Goal: Transaction & Acquisition: Book appointment/travel/reservation

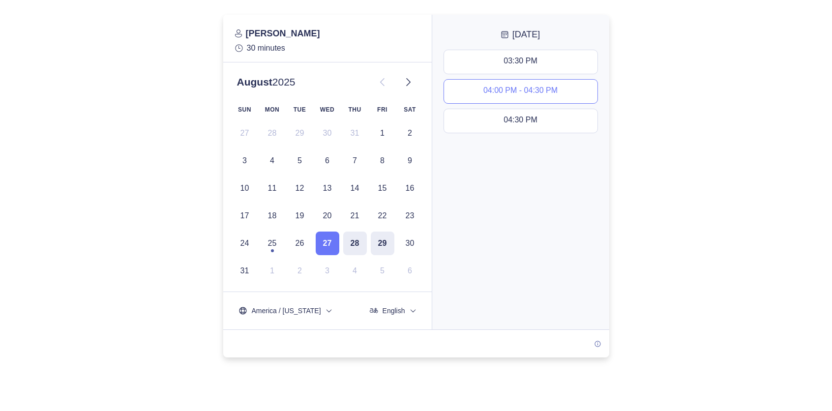
click at [528, 89] on div "04:00 PM - 04:30 PM" at bounding box center [520, 91] width 74 height 11
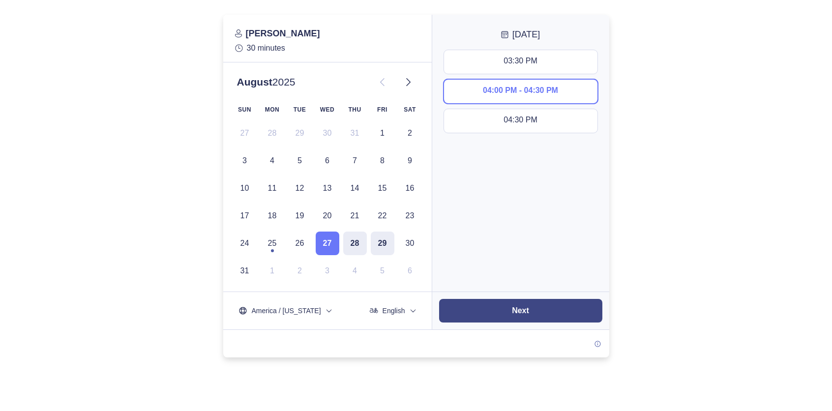
click at [481, 310] on button "Next" at bounding box center [520, 311] width 163 height 24
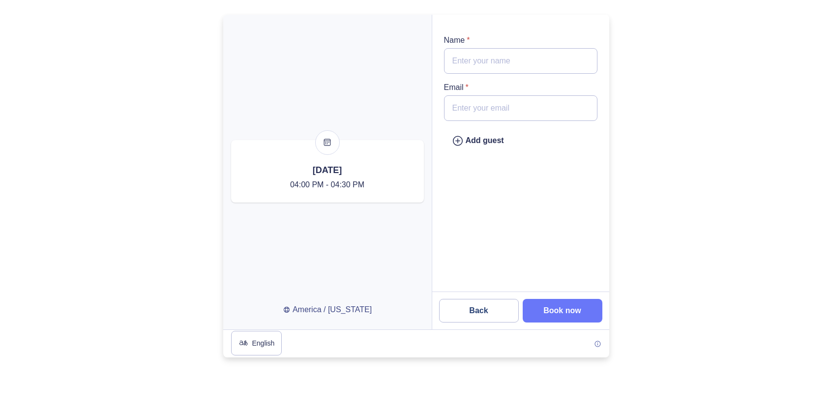
click at [480, 61] on input "Name *" at bounding box center [520, 61] width 153 height 26
type input "[PERSON_NAME]"
click at [482, 108] on input "Email *" at bounding box center [520, 108] width 153 height 26
type input "[EMAIL_ADDRESS][DOMAIN_NAME]"
click at [455, 140] on icon "type" at bounding box center [458, 141] width 12 height 12
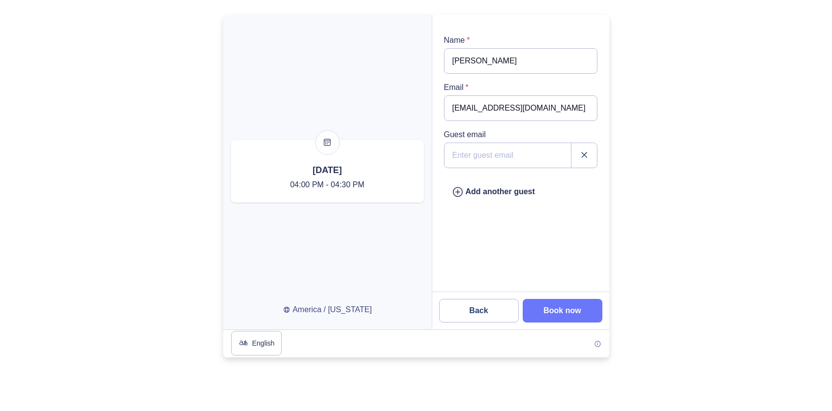
click at [491, 152] on input "email" at bounding box center [520, 156] width 153 height 26
type input "[EMAIL_ADDRESS][DOMAIN_NAME]"
click at [0, 0] on slot "Book now" at bounding box center [0, 0] width 0 height 0
